Goal: Information Seeking & Learning: Find specific fact

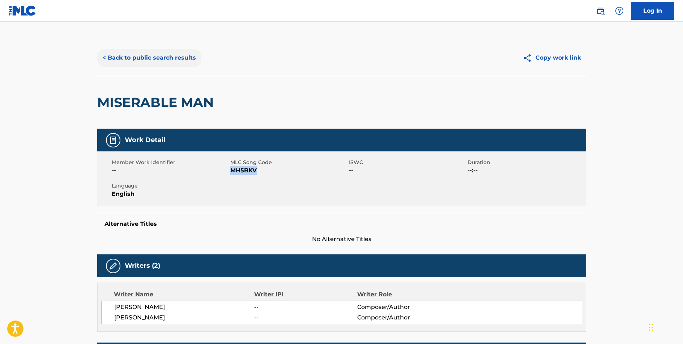
click at [166, 55] on button "< Back to public search results" at bounding box center [149, 58] width 104 height 18
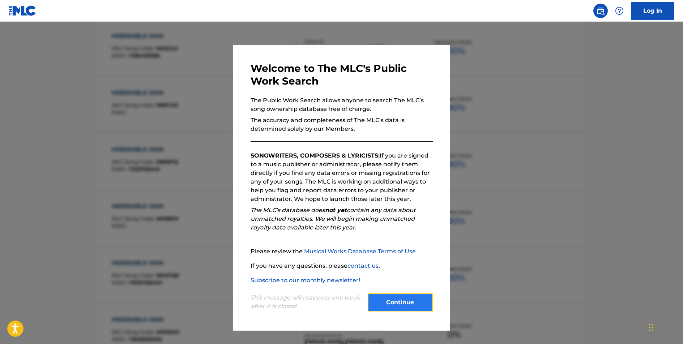
click at [397, 305] on button "Continue" at bounding box center [400, 303] width 65 height 18
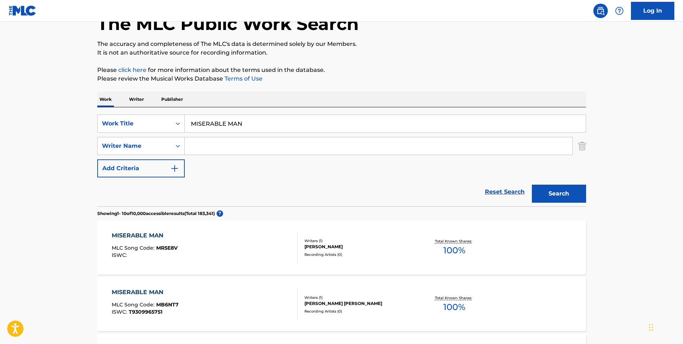
scroll to position [0, 0]
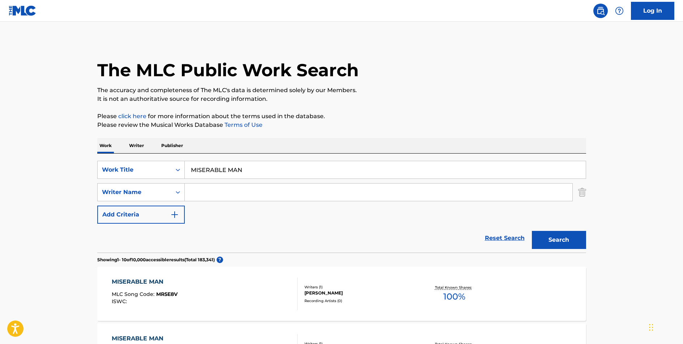
click at [232, 170] on input "MISERABLE MAN" at bounding box center [385, 169] width 401 height 17
type input "SUPER PSYCHO LOVE"
click at [532, 231] on button "Search" at bounding box center [559, 240] width 54 height 18
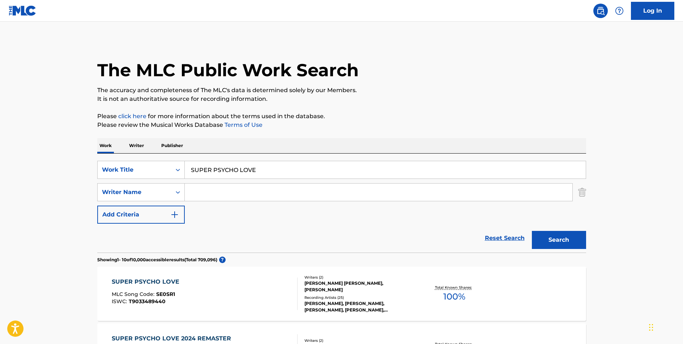
click at [147, 281] on div "SUPER PSYCHO LOVE" at bounding box center [147, 282] width 71 height 9
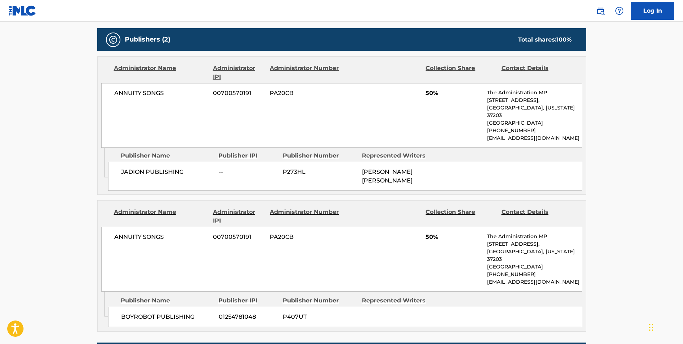
scroll to position [334, 0]
